Goal: Transaction & Acquisition: Purchase product/service

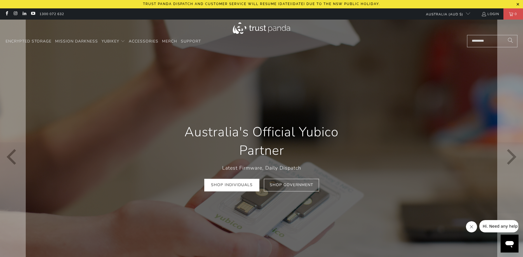
scroll to position [0, 105]
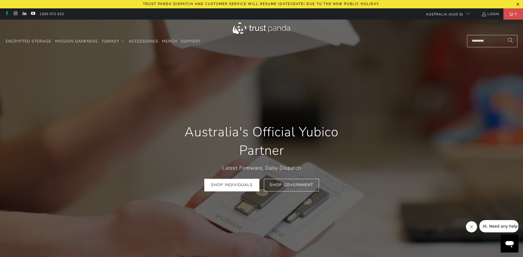
click at [8, 13] on link at bounding box center [6, 14] width 5 height 4
click at [16, 13] on link at bounding box center [15, 14] width 5 height 4
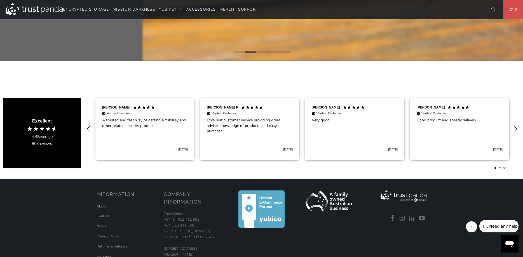
scroll to position [0, 210]
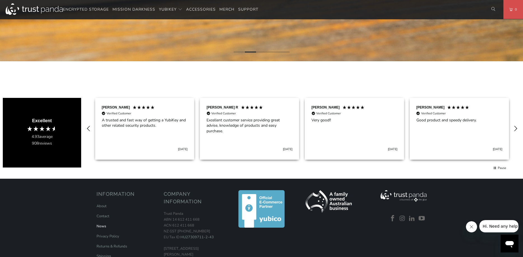
click at [105, 227] on link "News" at bounding box center [102, 226] width 10 height 5
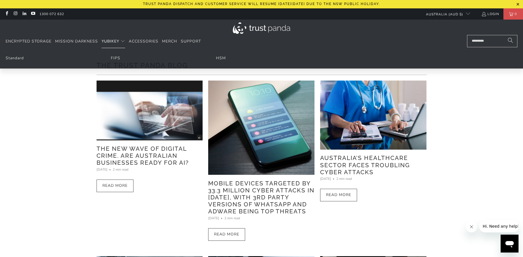
click at [110, 42] on span "YubiKey" at bounding box center [111, 41] width 18 height 5
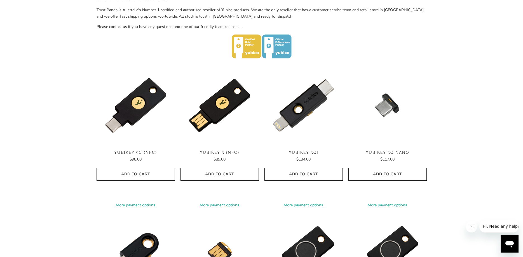
scroll to position [314, 0]
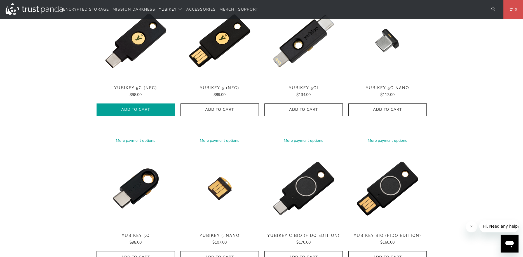
click at [151, 111] on span "Add to Cart" at bounding box center [135, 109] width 67 height 5
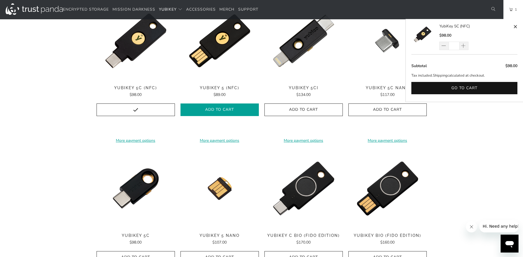
click at [223, 110] on icon "button" at bounding box center [219, 109] width 9 height 9
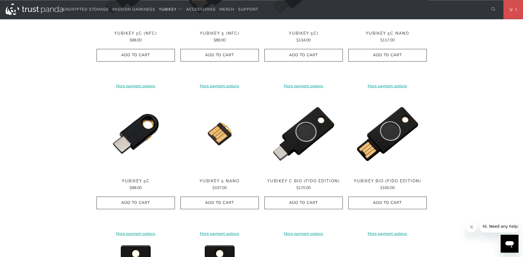
scroll to position [371, 0]
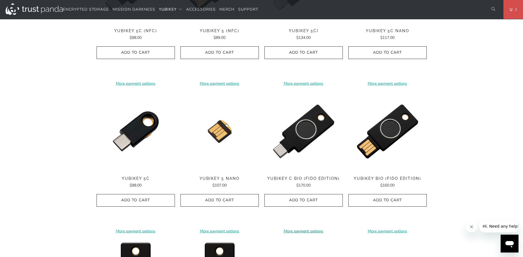
click at [292, 231] on link "More payment options" at bounding box center [303, 231] width 78 height 6
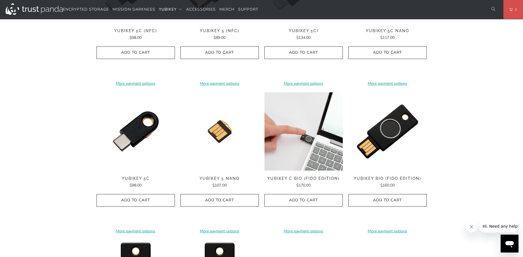
click at [300, 143] on img at bounding box center [303, 131] width 78 height 78
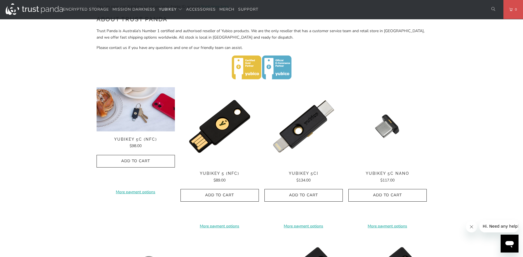
click at [142, 140] on span "YubiKey 5C (NFC)" at bounding box center [136, 139] width 78 height 5
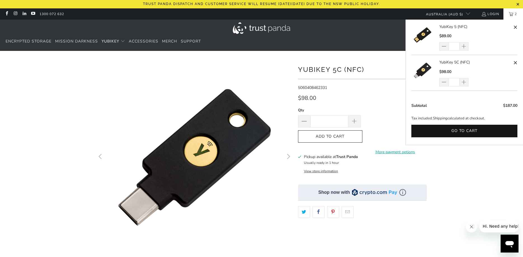
click at [510, 13] on link "2" at bounding box center [513, 13] width 20 height 11
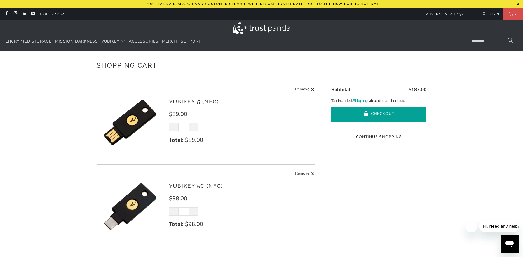
click at [379, 108] on button "Checkout" at bounding box center [378, 114] width 95 height 15
click at [381, 114] on button "Checkout" at bounding box center [378, 114] width 95 height 15
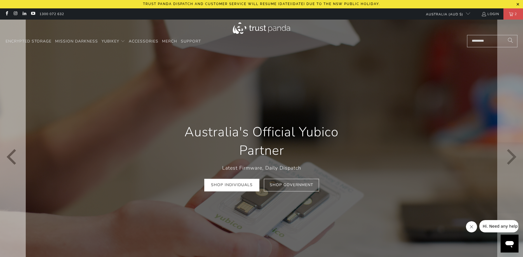
scroll to position [0, 105]
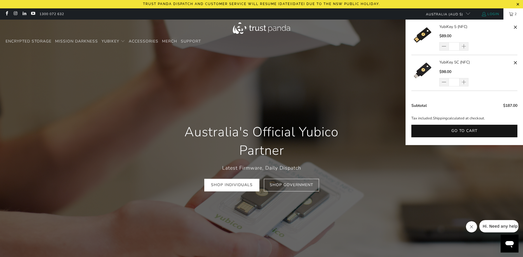
click at [495, 14] on link "Login" at bounding box center [490, 14] width 18 height 6
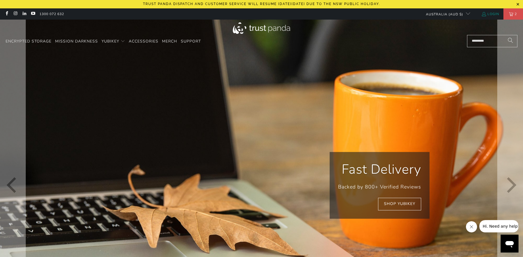
scroll to position [0, 210]
